Goal: Check status: Check status

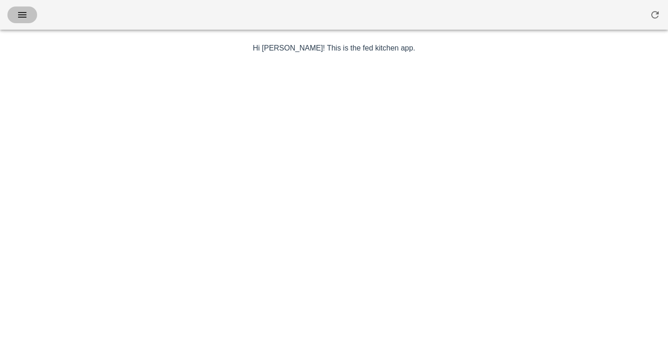
click at [24, 14] on icon "button" at bounding box center [22, 14] width 11 height 11
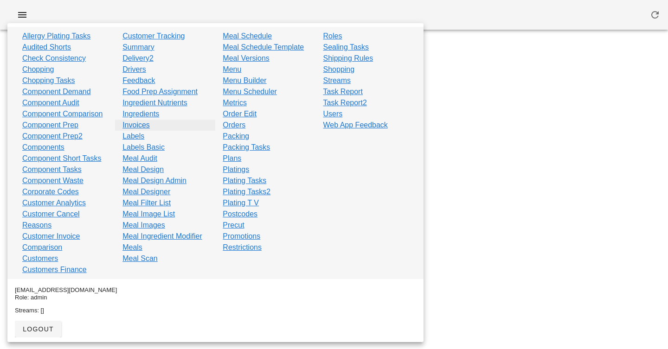
click at [137, 125] on link "Invoices" at bounding box center [136, 125] width 27 height 11
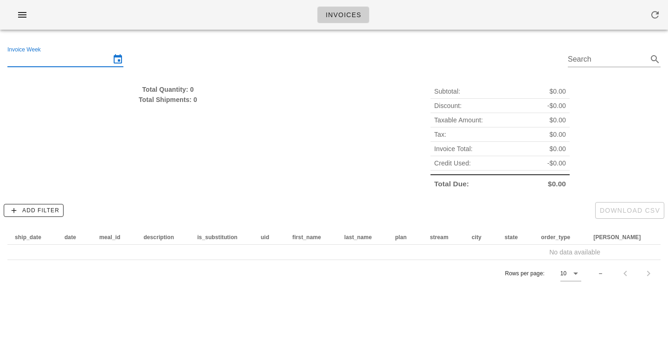
click at [86, 53] on input "Invoice Week" at bounding box center [58, 59] width 103 height 15
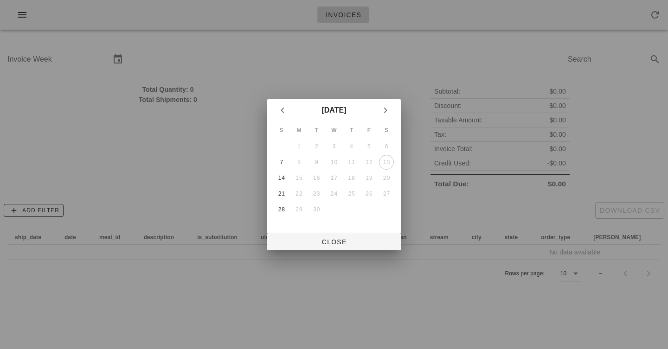
click at [274, 176] on td "14" at bounding box center [281, 178] width 17 height 15
click at [278, 178] on div "14" at bounding box center [281, 178] width 15 height 6
click at [324, 234] on button "Close" at bounding box center [334, 242] width 135 height 17
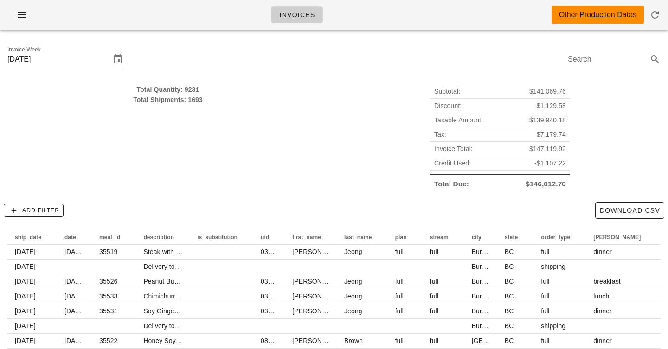
type input "[DATE]"
click at [282, 142] on div "Total Quantity: 9080 Total Shipments: 1692" at bounding box center [168, 138] width 332 height 118
